Goal: Entertainment & Leisure: Consume media (video, audio)

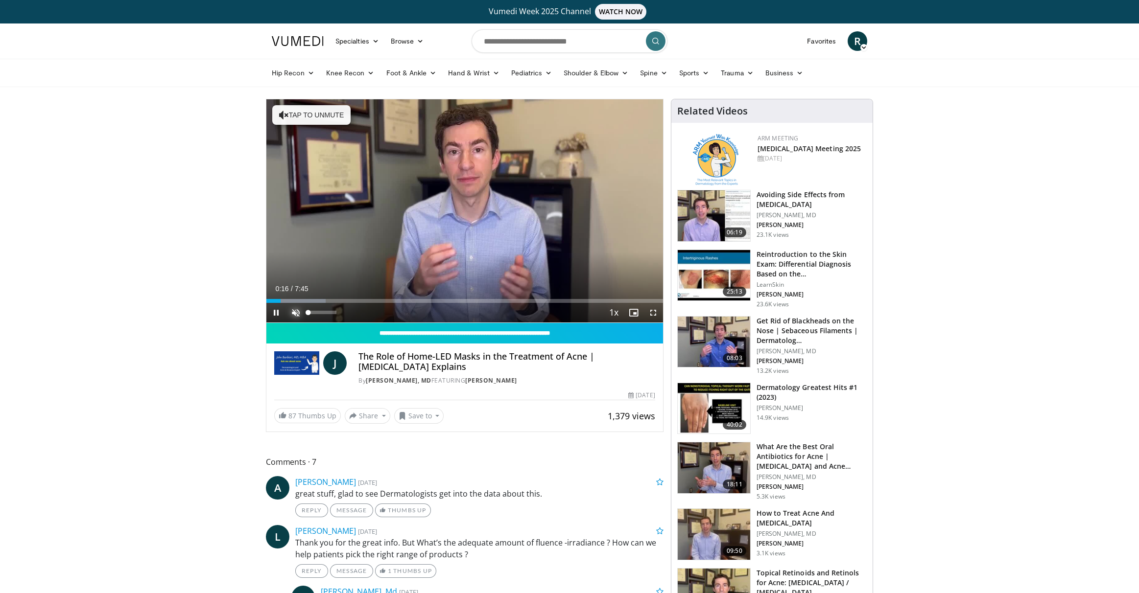
click at [297, 309] on span "Video Player" at bounding box center [296, 313] width 20 height 20
click at [286, 303] on button "Mute" at bounding box center [296, 313] width 20 height 20
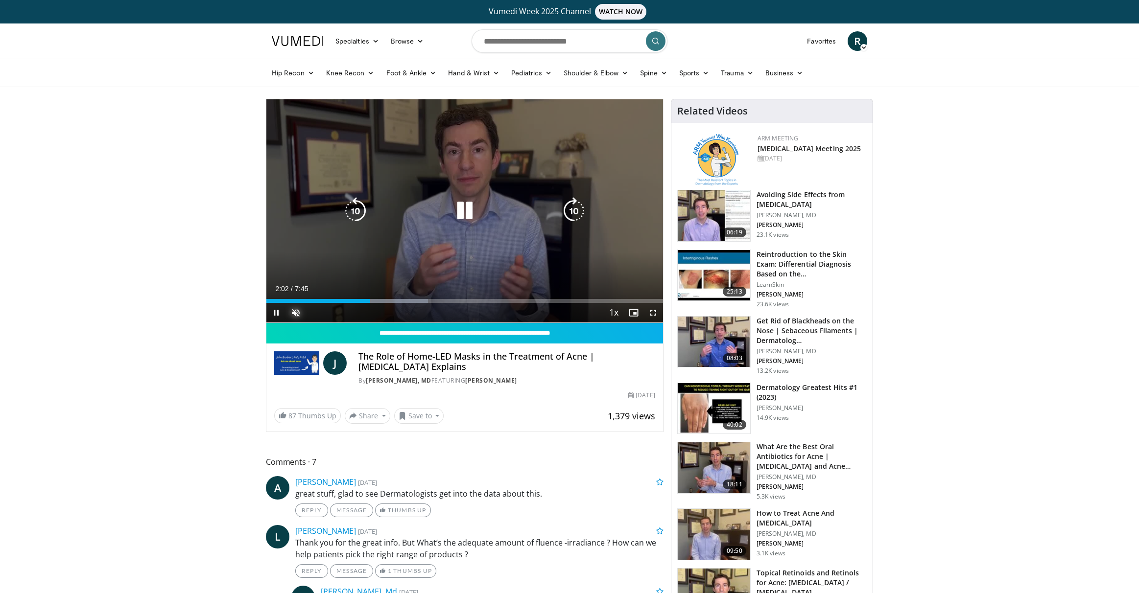
click at [286, 303] on button "Unmute" at bounding box center [296, 313] width 20 height 20
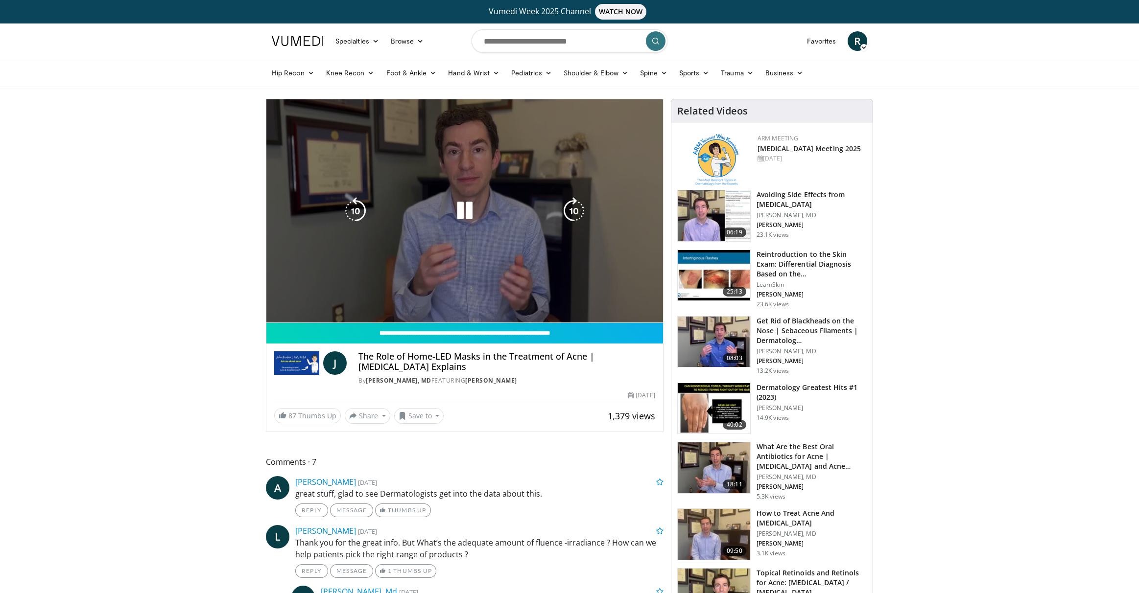
click at [418, 222] on div "10 seconds Tap to unmute" at bounding box center [464, 210] width 397 height 223
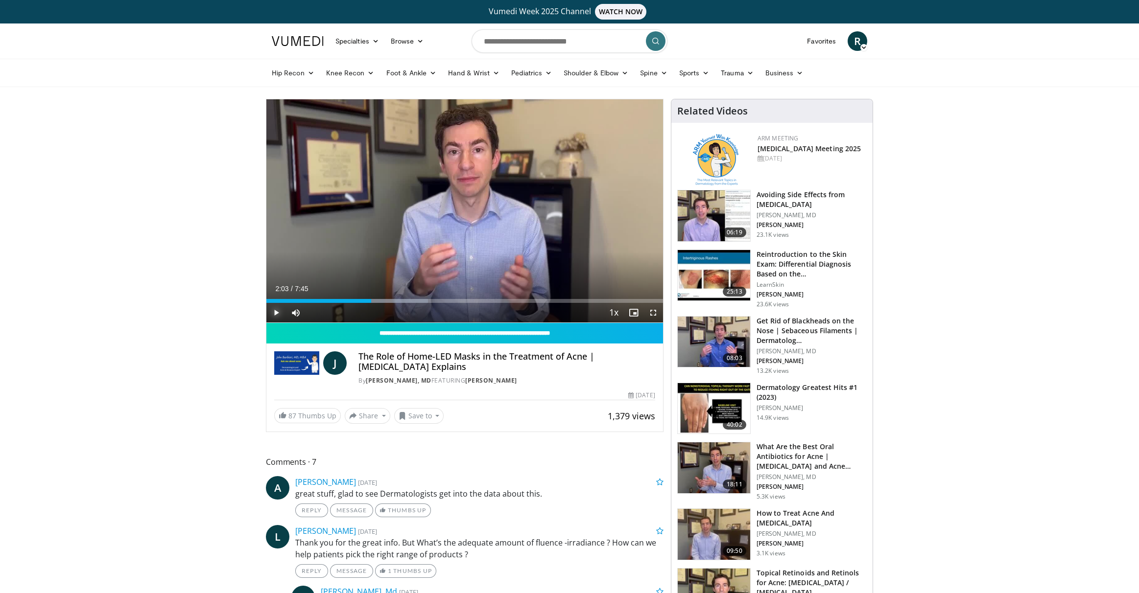
click at [275, 311] on span "Video Player" at bounding box center [276, 313] width 20 height 20
click at [333, 297] on div "Loaded : 42.85% 2:17 1:18" at bounding box center [464, 298] width 397 height 9
click at [297, 301] on div "1:20" at bounding box center [281, 301] width 31 height 4
click at [293, 299] on div "0:41" at bounding box center [284, 301] width 36 height 4
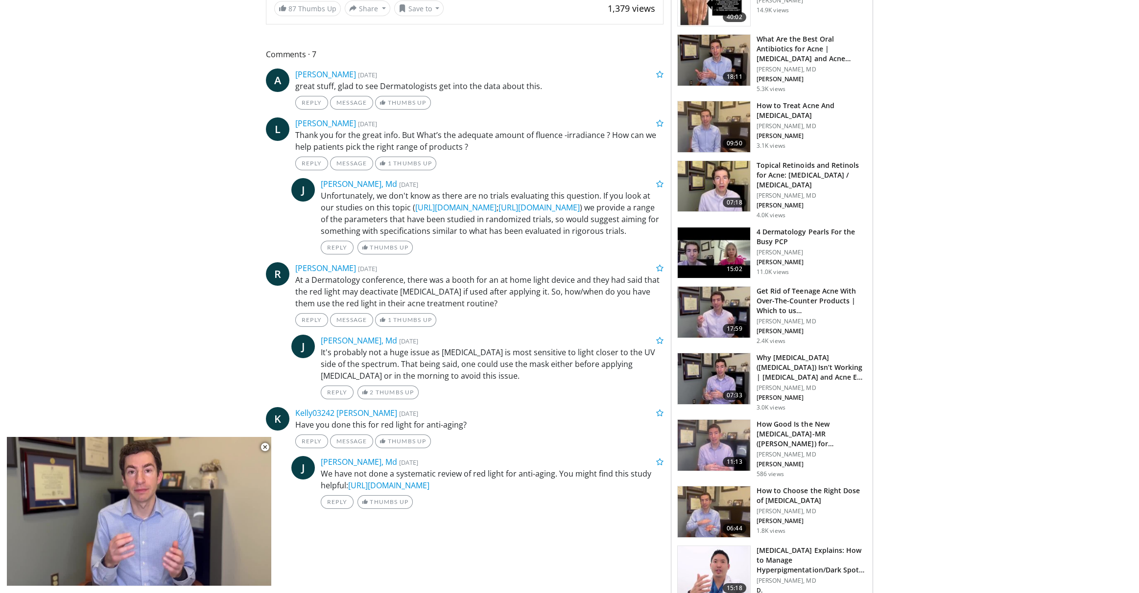
scroll to position [490, 0]
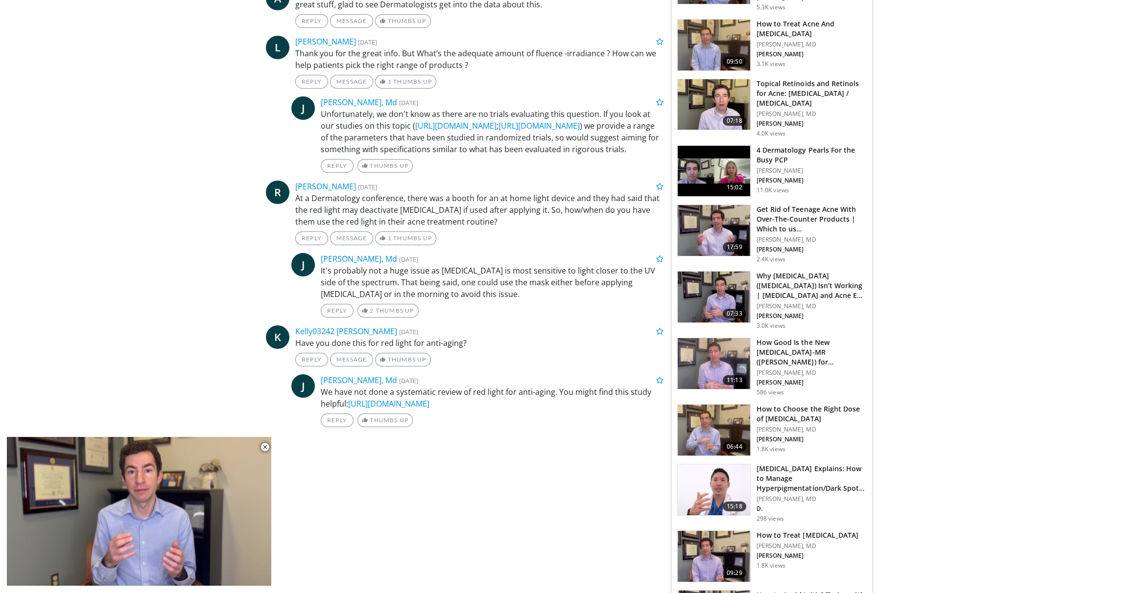
click at [314, 529] on div "**********" at bounding box center [468, 306] width 405 height 1395
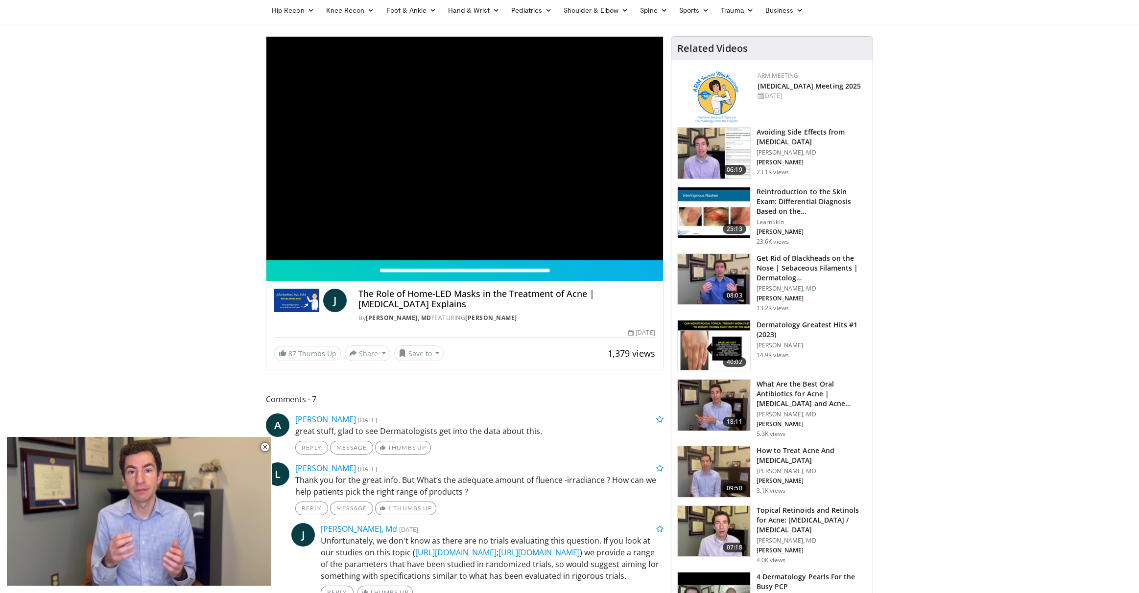
scroll to position [0, 0]
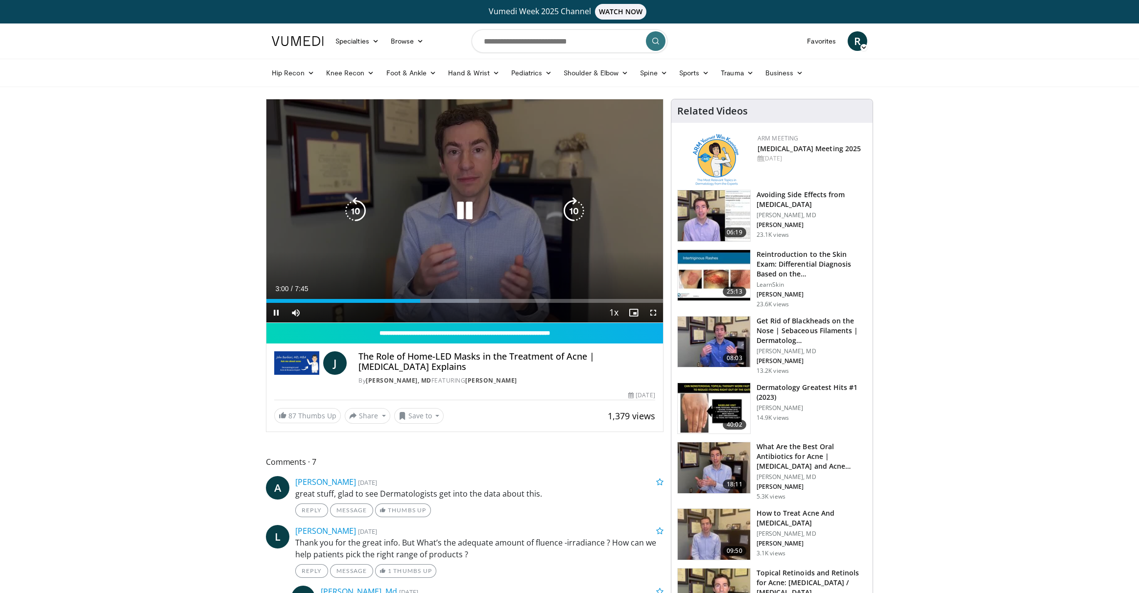
click at [467, 209] on icon "Video Player" at bounding box center [464, 210] width 27 height 27
